Goal: Check status

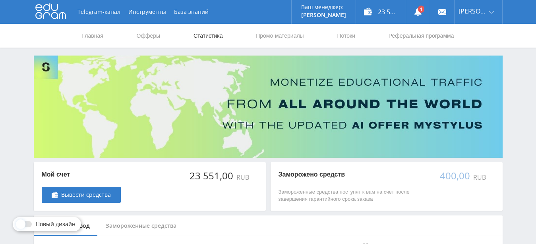
click at [206, 36] on link "Статистика" at bounding box center [208, 36] width 31 height 24
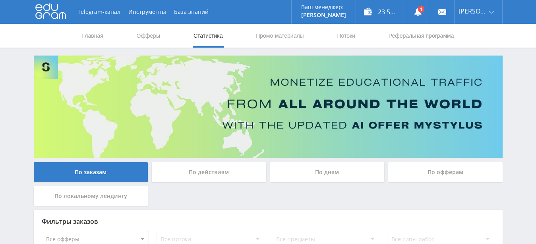
click at [411, 169] on div "По офферам" at bounding box center [445, 172] width 114 height 20
click at [0, 0] on input "По офферам" at bounding box center [0, 0] width 0 height 0
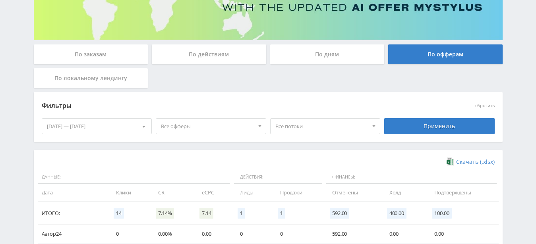
scroll to position [164, 0]
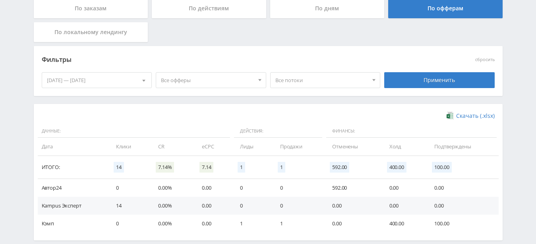
click at [110, 81] on div "27.09.2025 — 03.10.2025" at bounding box center [97, 80] width 110 height 15
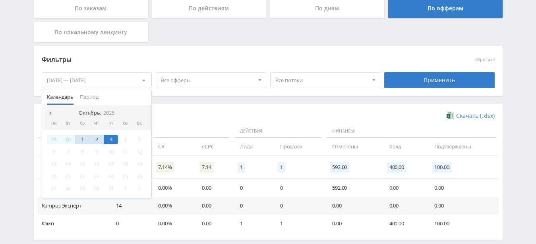
click at [50, 115] on div at bounding box center [50, 113] width 6 height 6
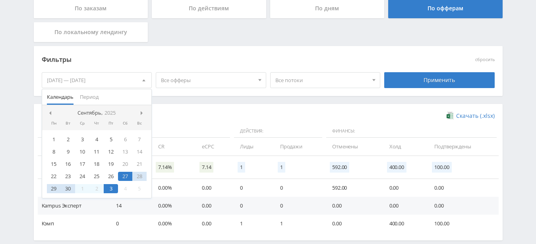
click at [50, 114] on span at bounding box center [49, 113] width 4 height 4
click at [114, 138] on div "1" at bounding box center [111, 139] width 14 height 9
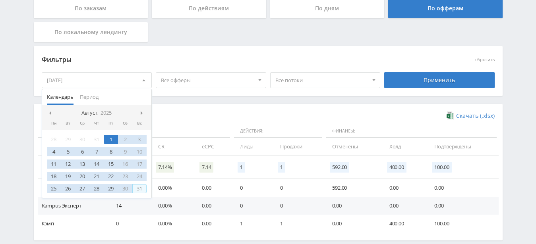
click at [139, 191] on div "31" at bounding box center [139, 188] width 14 height 9
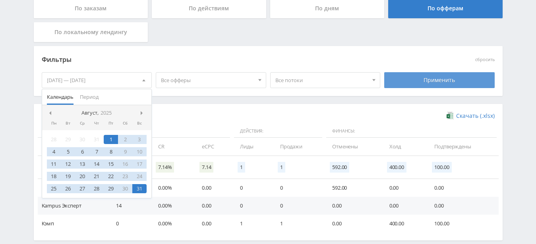
click at [443, 80] on div "Применить" at bounding box center [439, 80] width 110 height 16
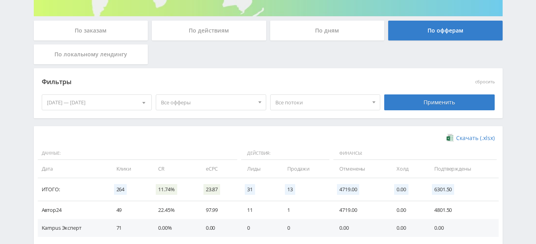
scroll to position [204, 0]
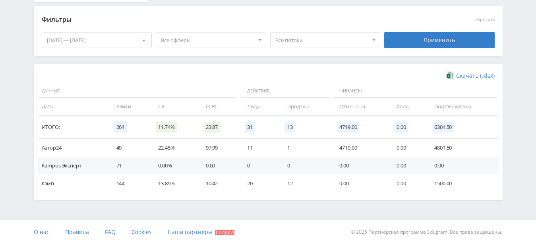
click at [86, 34] on div "01.08.2025 — 31.08.2025" at bounding box center [97, 40] width 110 height 15
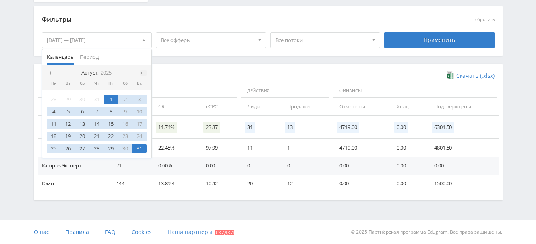
click at [141, 74] on span at bounding box center [143, 73] width 4 height 4
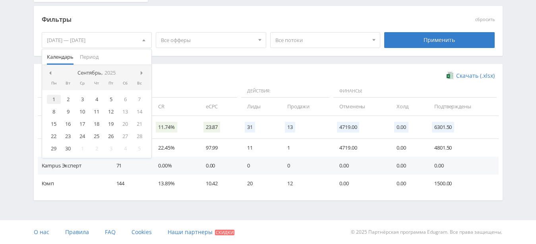
click at [52, 101] on div "1" at bounding box center [54, 99] width 14 height 9
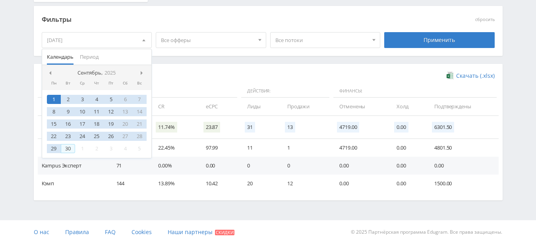
click at [68, 149] on div "30" at bounding box center [68, 148] width 14 height 9
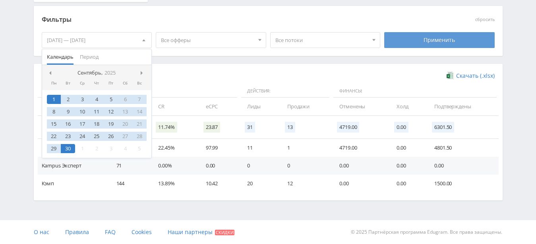
click at [447, 39] on div "Применить" at bounding box center [439, 40] width 110 height 16
